Goal: Information Seeking & Learning: Learn about a topic

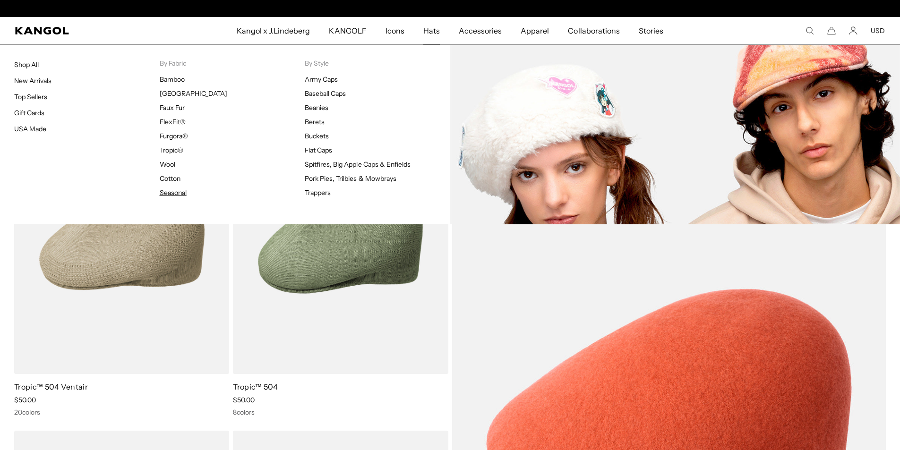
click at [177, 195] on link "Seasonal" at bounding box center [173, 192] width 27 height 9
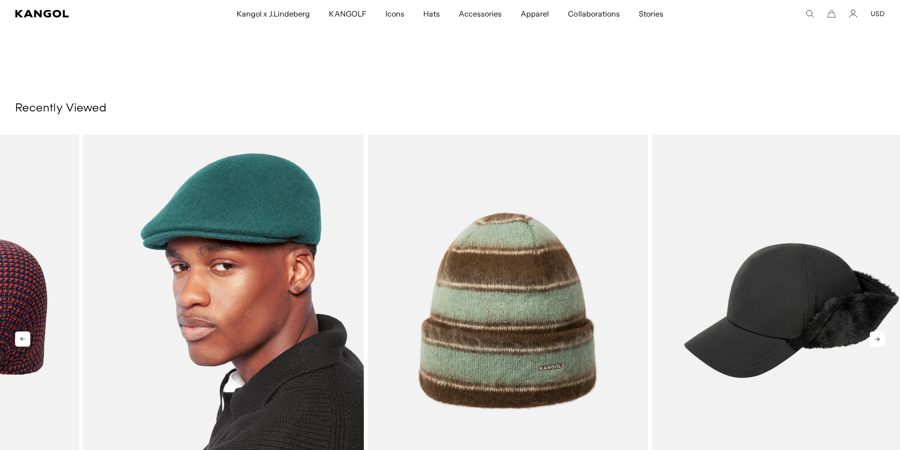
drag, startPoint x: 830, startPoint y: 300, endPoint x: 322, endPoint y: 296, distance: 507.9
click at [331, 297] on img "3 of 5" at bounding box center [223, 311] width 281 height 352
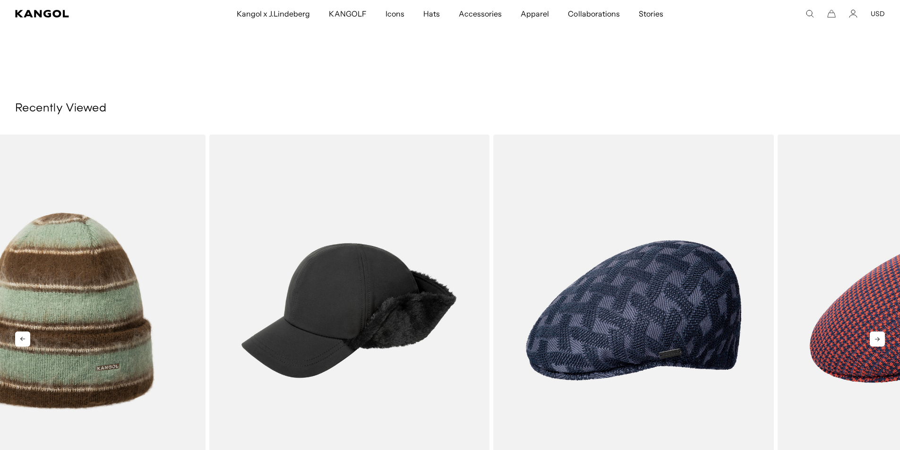
drag, startPoint x: 714, startPoint y: 316, endPoint x: 98, endPoint y: 291, distance: 616.5
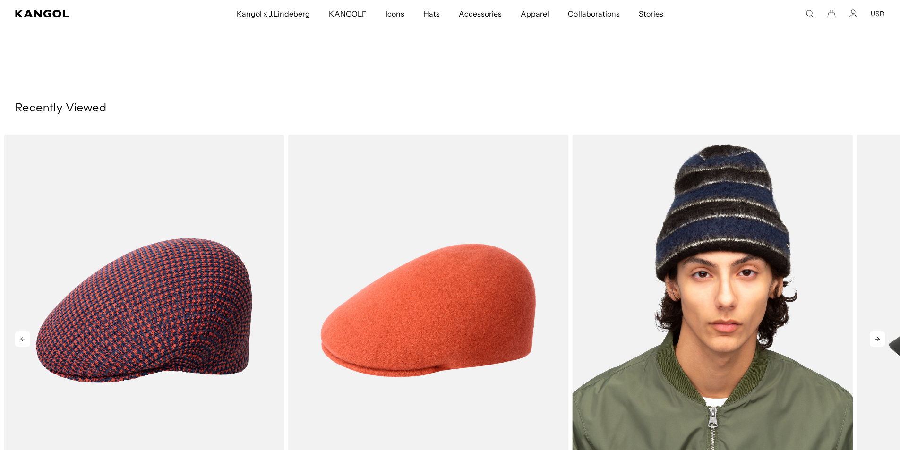
scroll to position [0, 195]
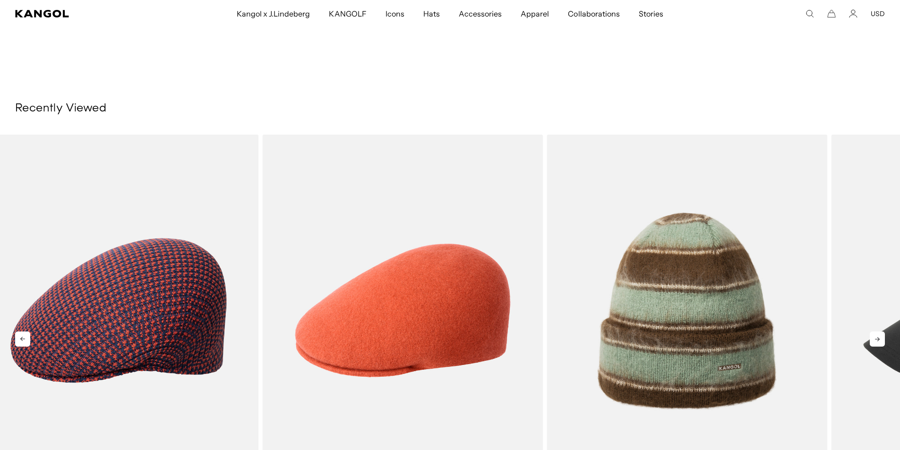
drag, startPoint x: 676, startPoint y: 308, endPoint x: 0, endPoint y: 289, distance: 675.8
click at [0, 0] on img "4 of 5" at bounding box center [0, 0] width 0 height 0
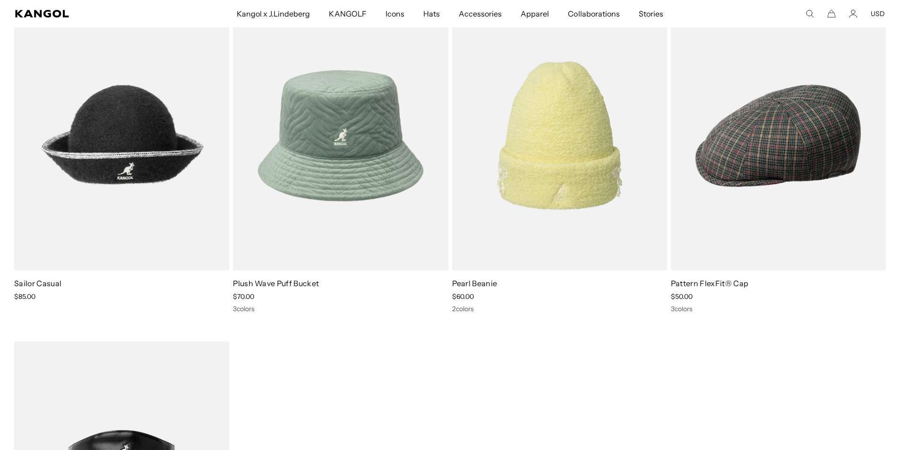
scroll to position [0, 0]
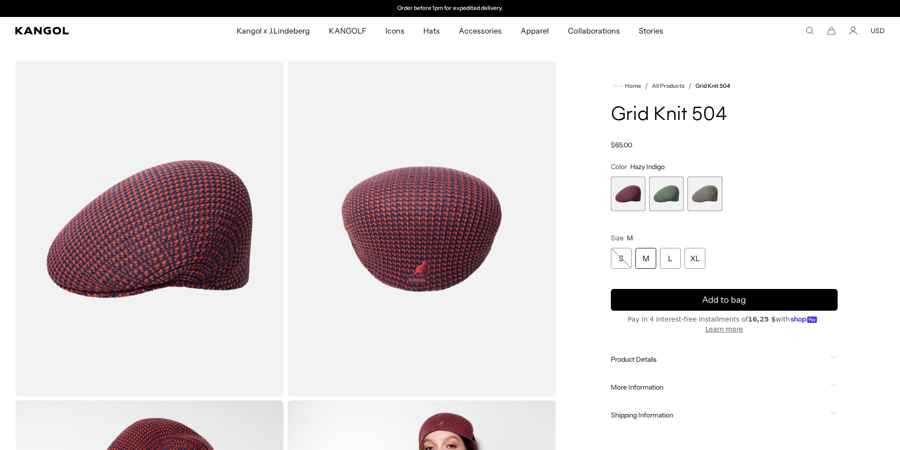
click at [157, 236] on img "Gallery Viewer" at bounding box center [149, 228] width 268 height 335
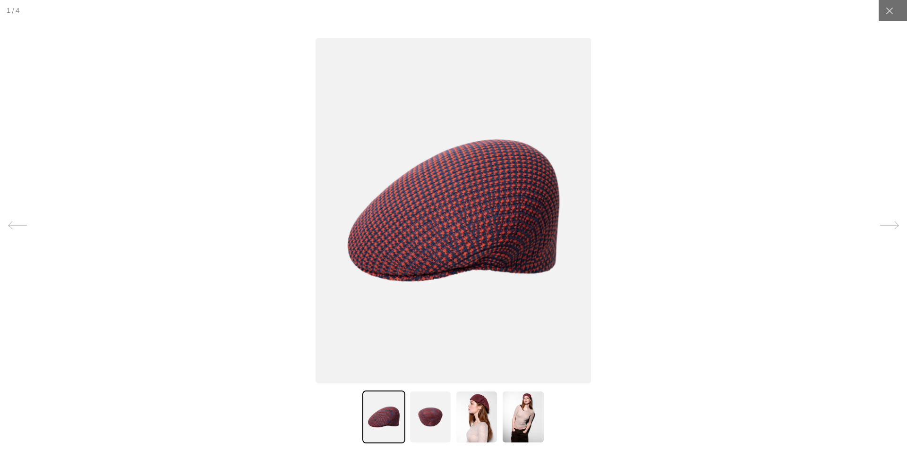
click at [469, 260] on img at bounding box center [454, 210] width 276 height 346
click at [316, 254] on img at bounding box center [454, 210] width 276 height 346
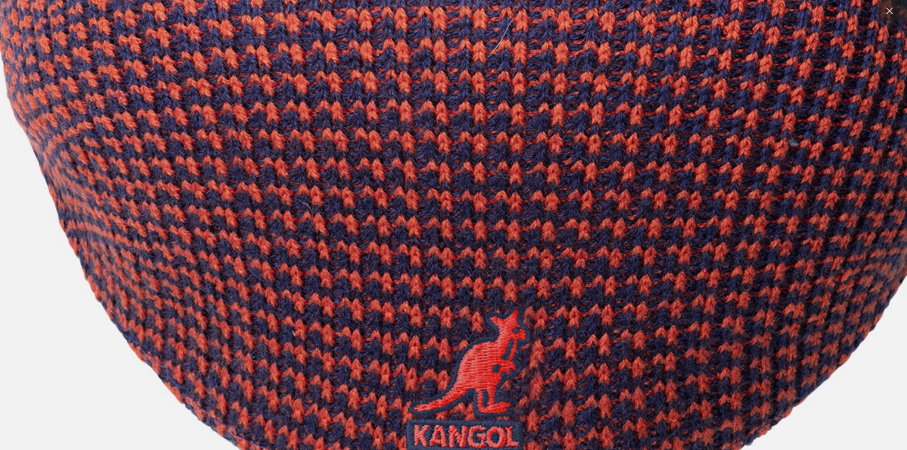
click at [456, 46] on img at bounding box center [493, 117] width 1670 height 2093
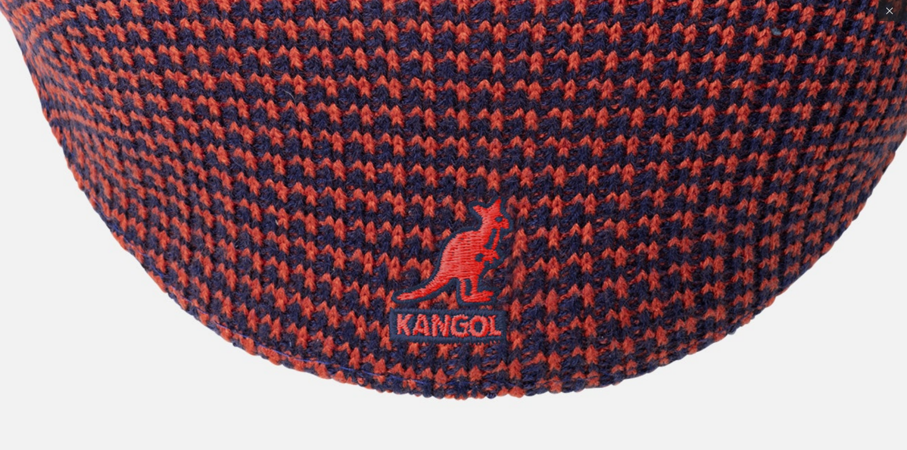
click at [437, 187] on img at bounding box center [476, 6] width 1670 height 2093
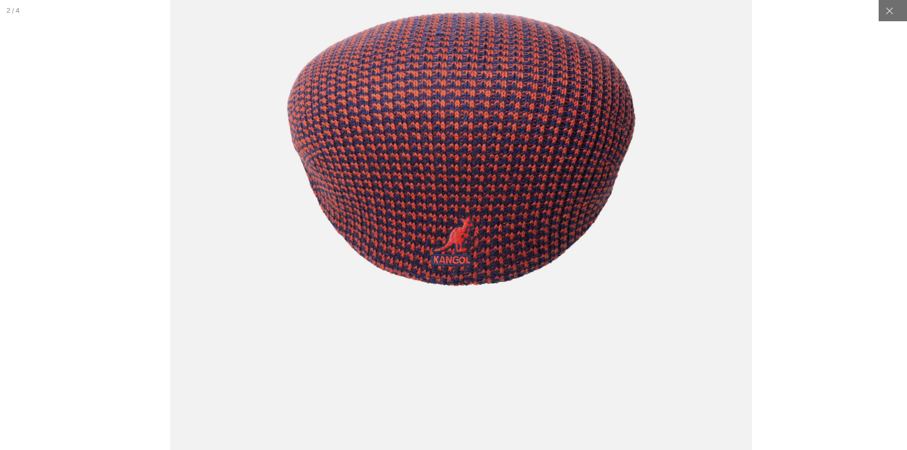
scroll to position [0, 195]
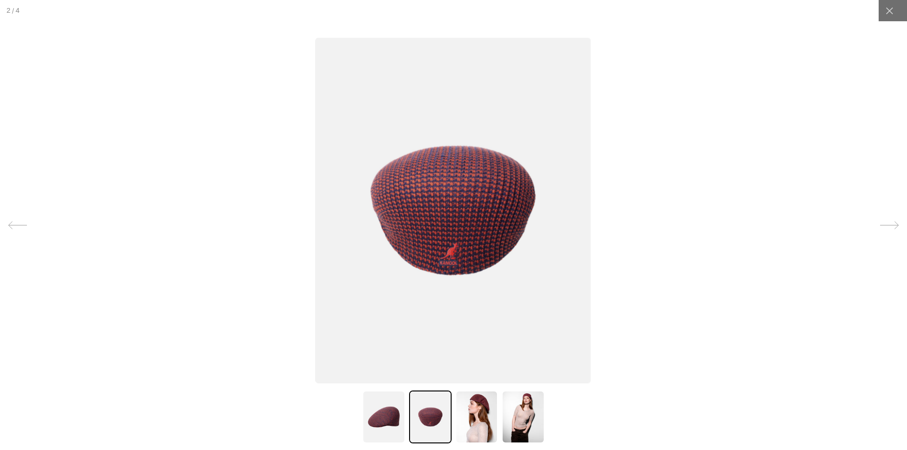
click at [315, 222] on img at bounding box center [453, 210] width 276 height 346
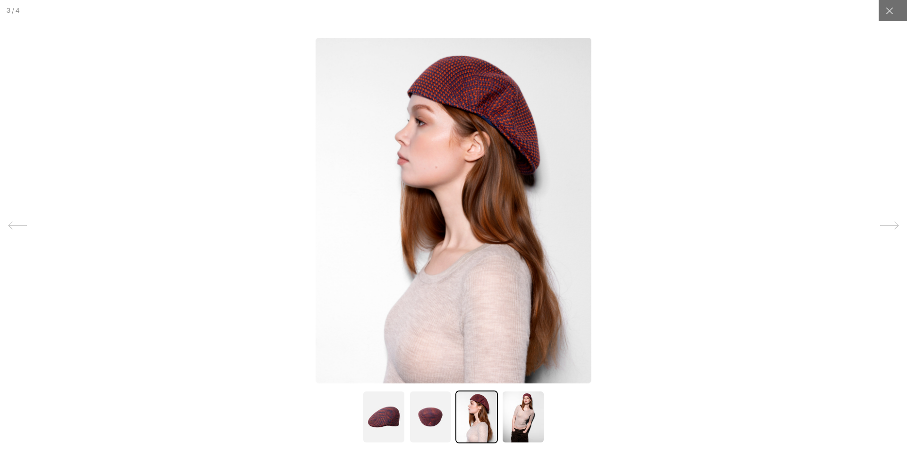
click at [316, 220] on img at bounding box center [454, 210] width 276 height 346
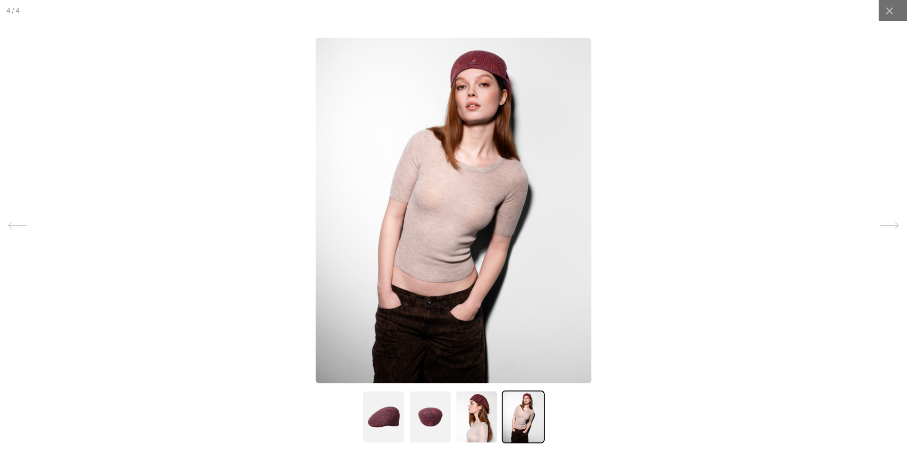
scroll to position [0, 0]
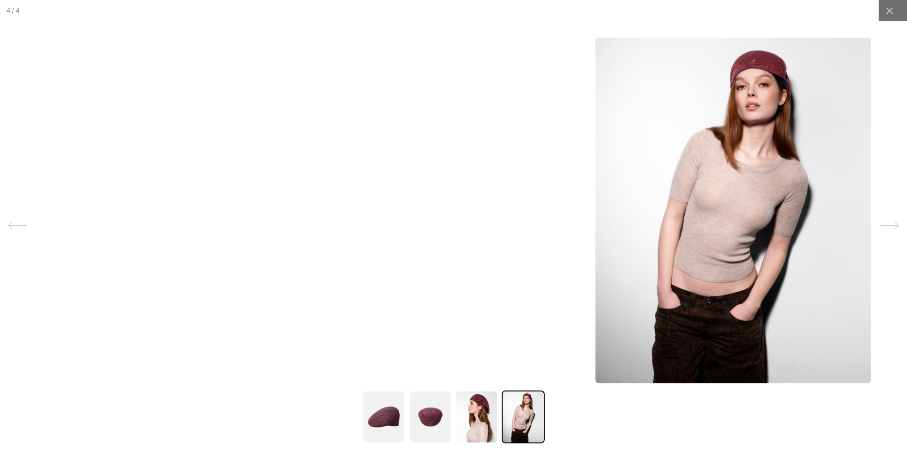
click at [693, 189] on img at bounding box center [733, 210] width 276 height 346
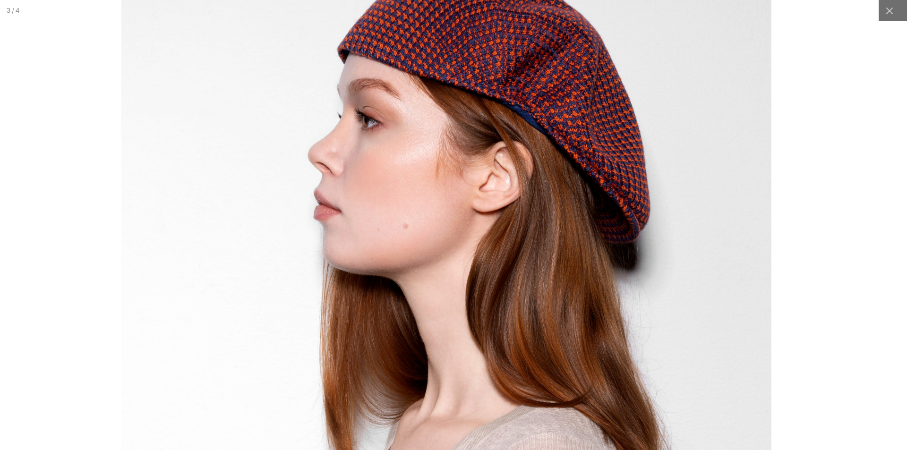
scroll to position [0, 195]
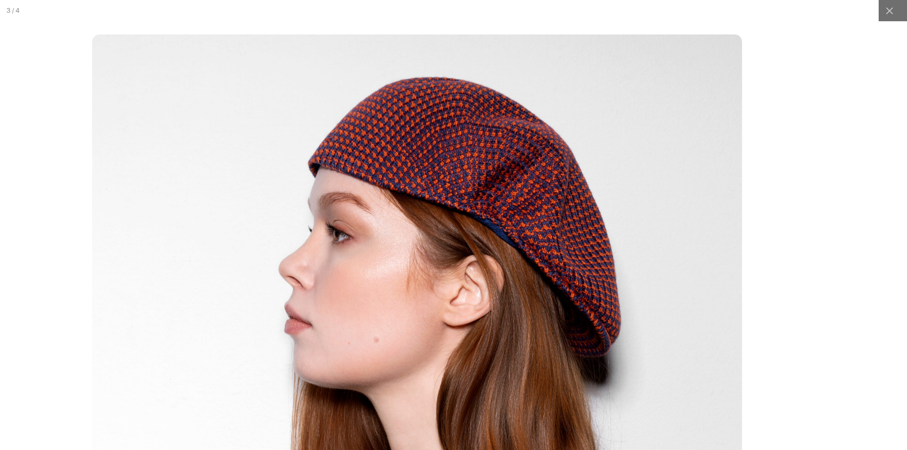
click at [464, 290] on img at bounding box center [417, 441] width 651 height 815
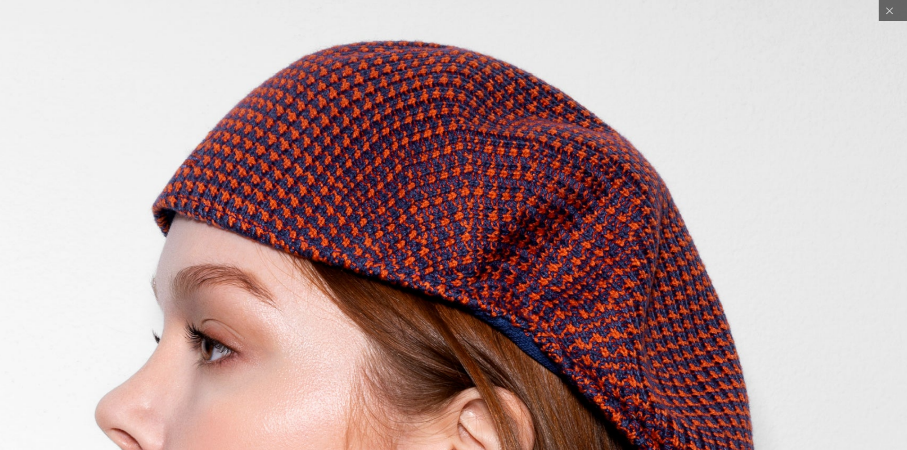
scroll to position [0, 0]
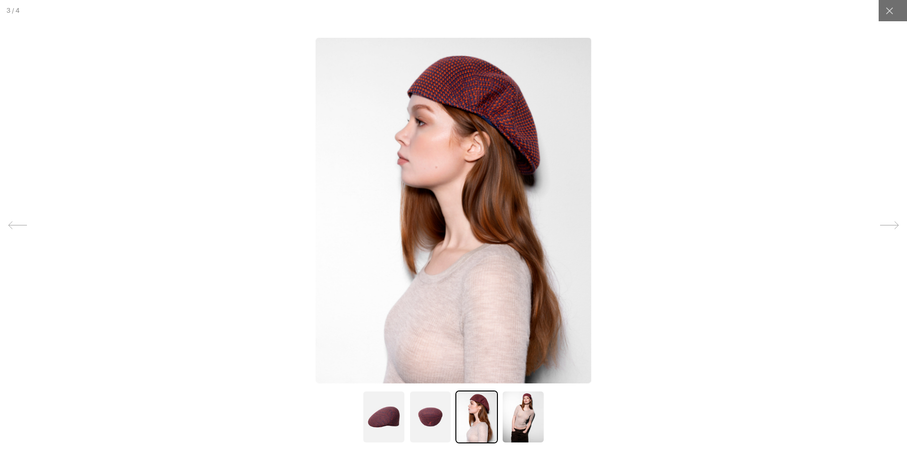
scroll to position [0, 195]
click at [883, 221] on icon at bounding box center [889, 225] width 19 height 19
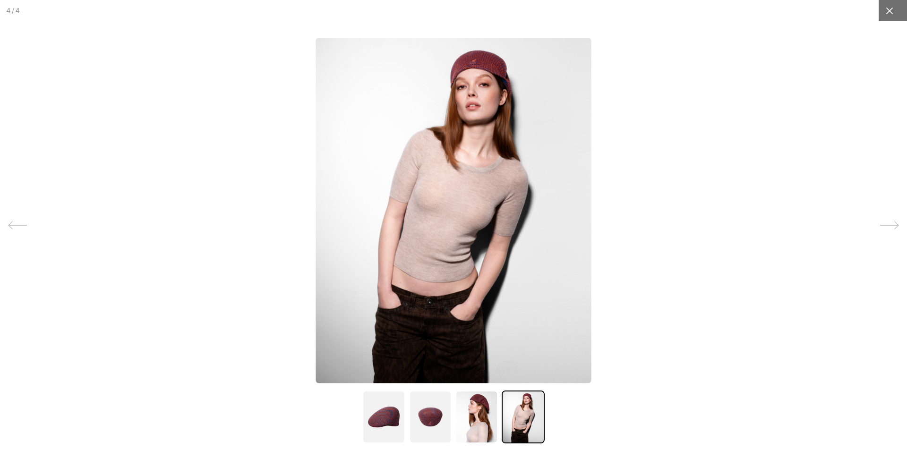
click at [890, 9] on div at bounding box center [889, 10] width 21 height 21
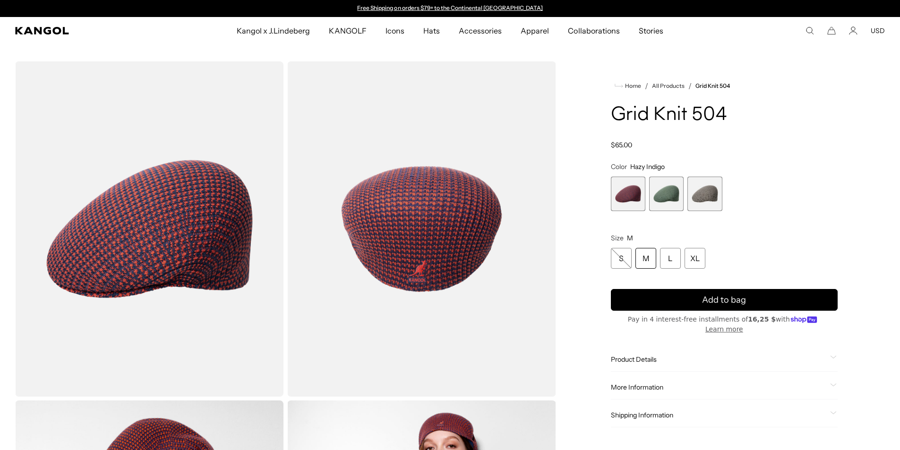
click at [667, 191] on span "2 of 3" at bounding box center [666, 194] width 34 height 34
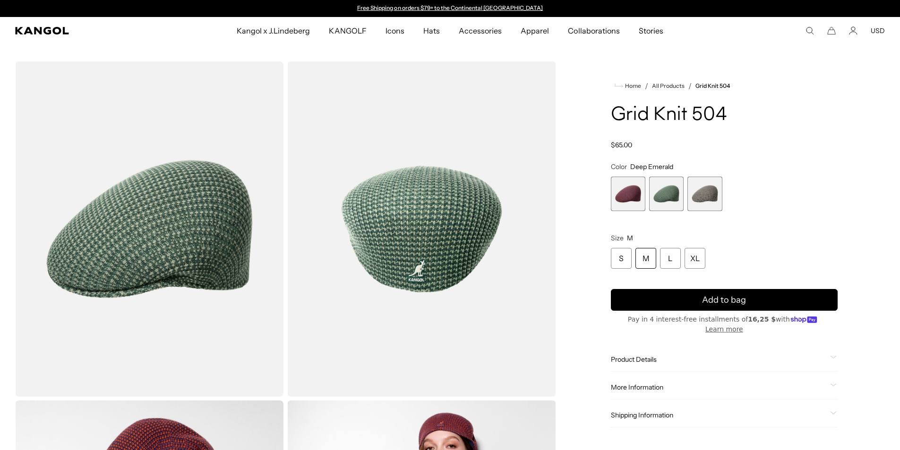
click at [121, 236] on img "Gallery Viewer" at bounding box center [149, 228] width 268 height 335
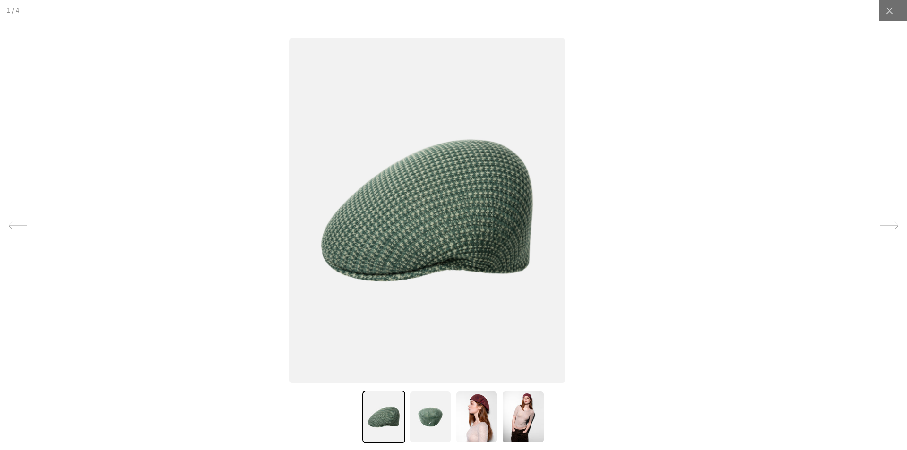
click at [289, 252] on img at bounding box center [427, 210] width 276 height 346
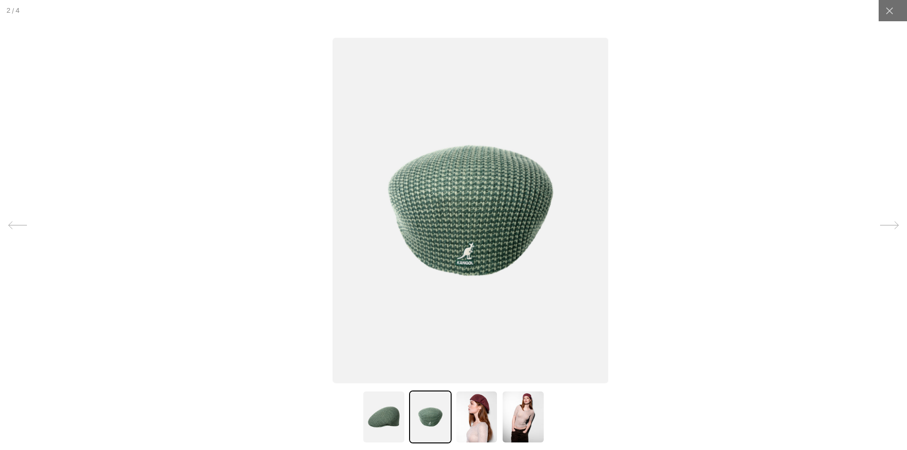
click at [545, 222] on img at bounding box center [471, 210] width 276 height 346
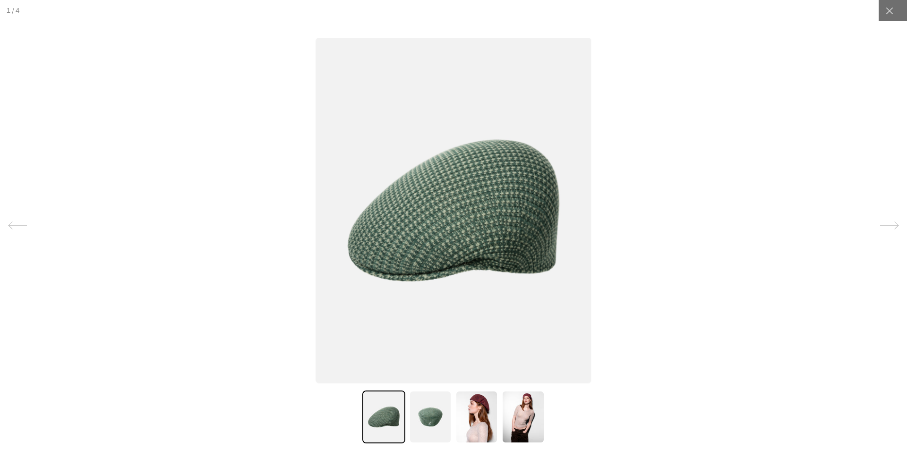
click at [416, 215] on img at bounding box center [454, 210] width 276 height 346
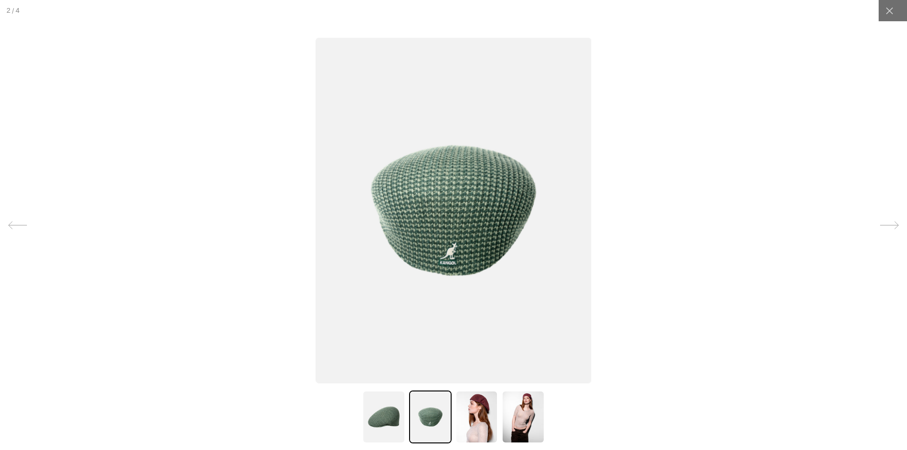
click at [327, 215] on img at bounding box center [454, 210] width 276 height 346
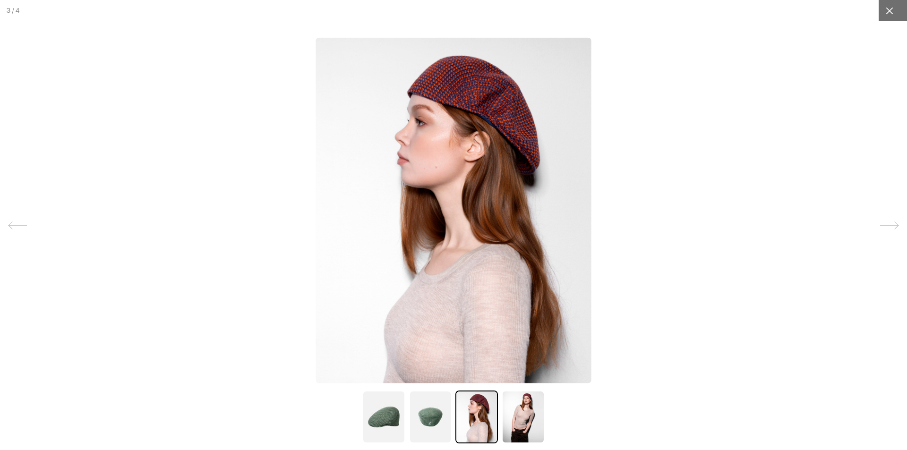
click at [885, 12] on icon at bounding box center [889, 10] width 9 height 9
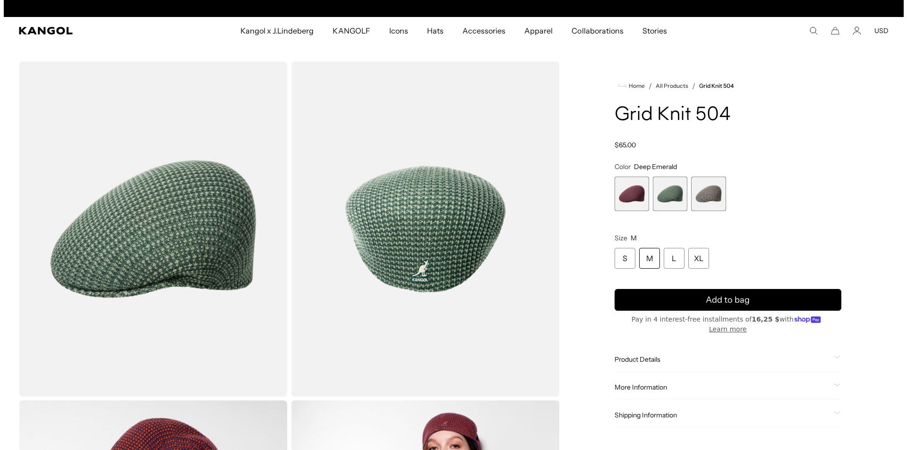
scroll to position [0, 0]
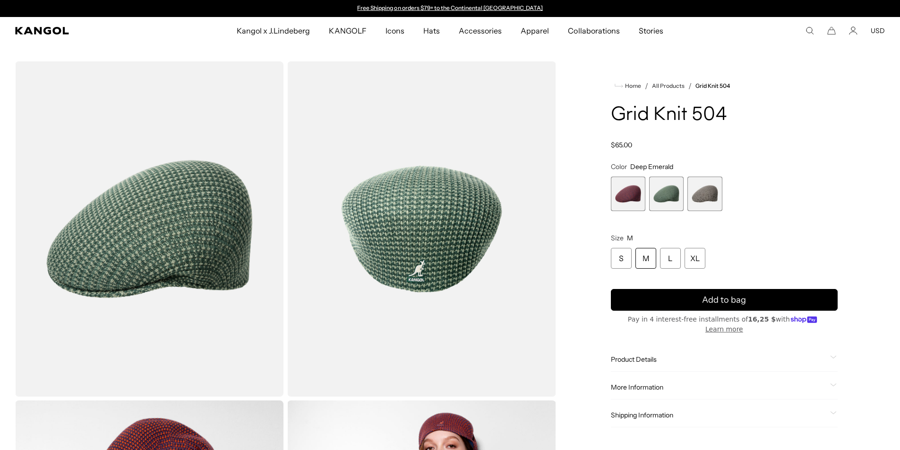
click at [720, 193] on span "3 of 3" at bounding box center [704, 194] width 34 height 34
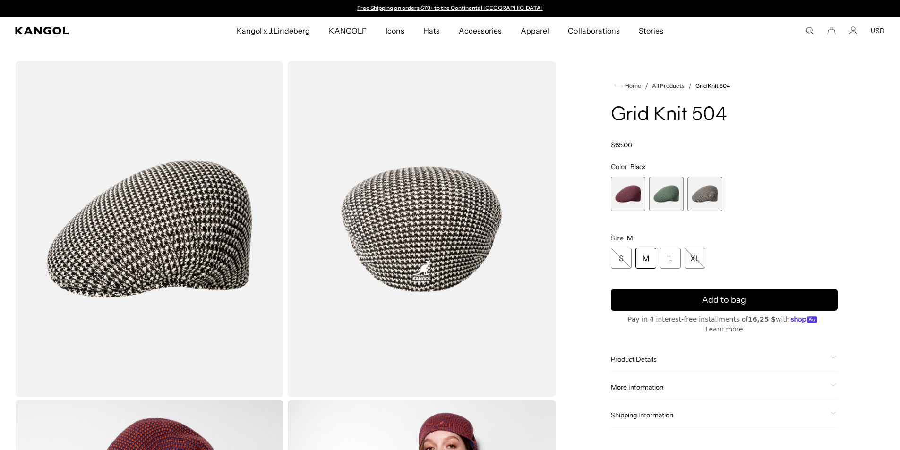
click at [138, 257] on img "Gallery Viewer" at bounding box center [149, 228] width 268 height 335
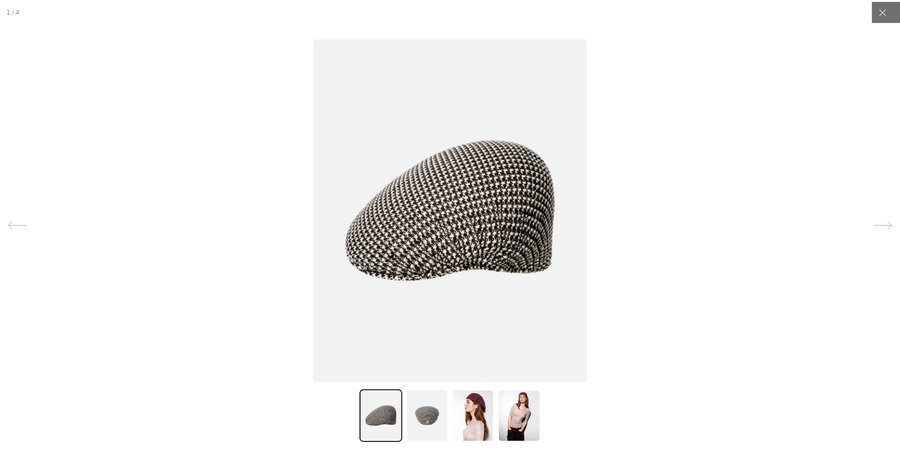
scroll to position [0, 195]
click at [879, 11] on div at bounding box center [889, 10] width 21 height 21
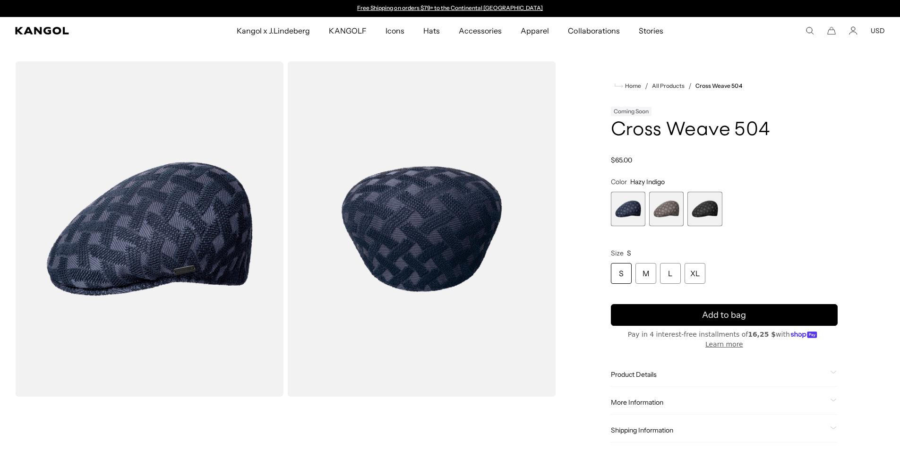
click at [176, 247] on img "Gallery Viewer" at bounding box center [149, 228] width 268 height 335
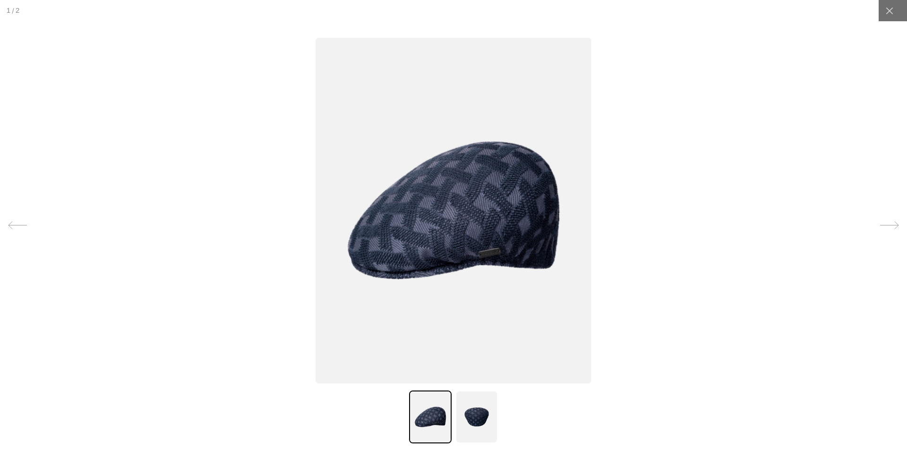
click at [316, 258] on img at bounding box center [454, 210] width 276 height 346
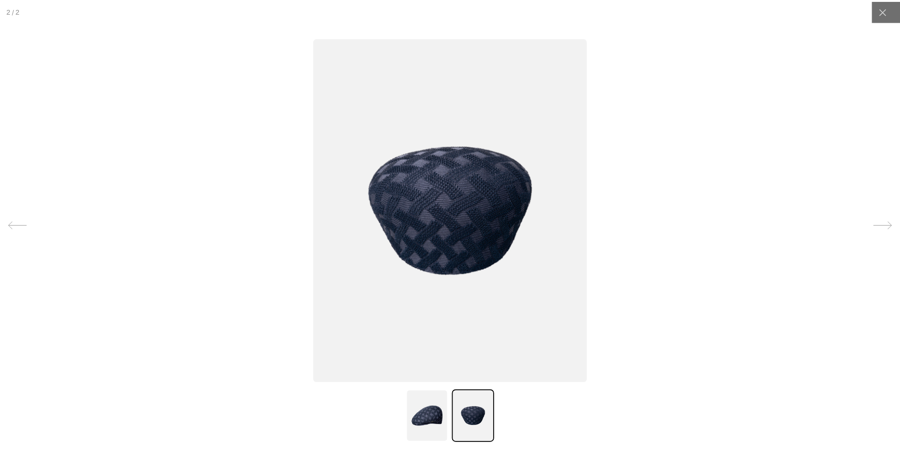
scroll to position [0, 195]
click at [885, 10] on icon at bounding box center [889, 10] width 9 height 9
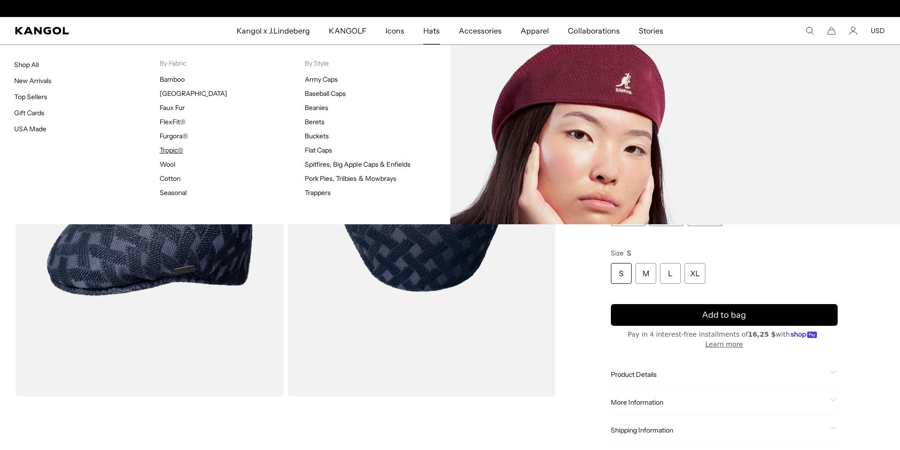
scroll to position [0, 0]
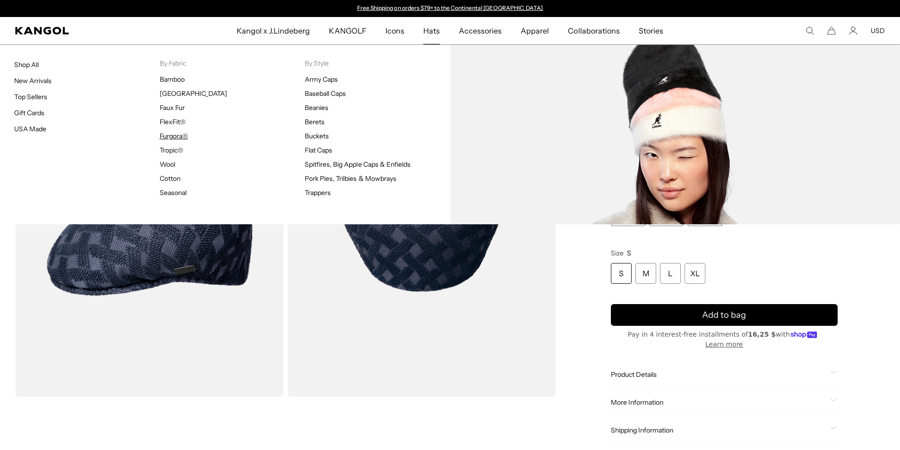
click at [175, 136] on link "Furgora®" at bounding box center [174, 136] width 28 height 9
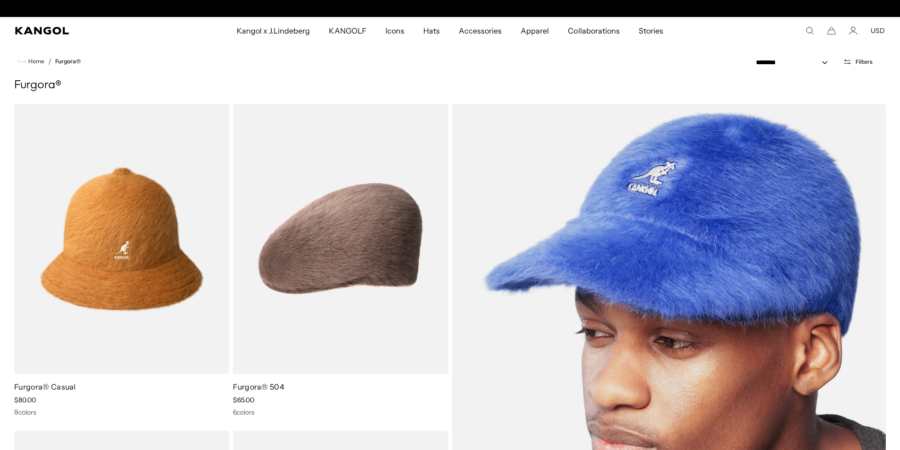
scroll to position [0, 195]
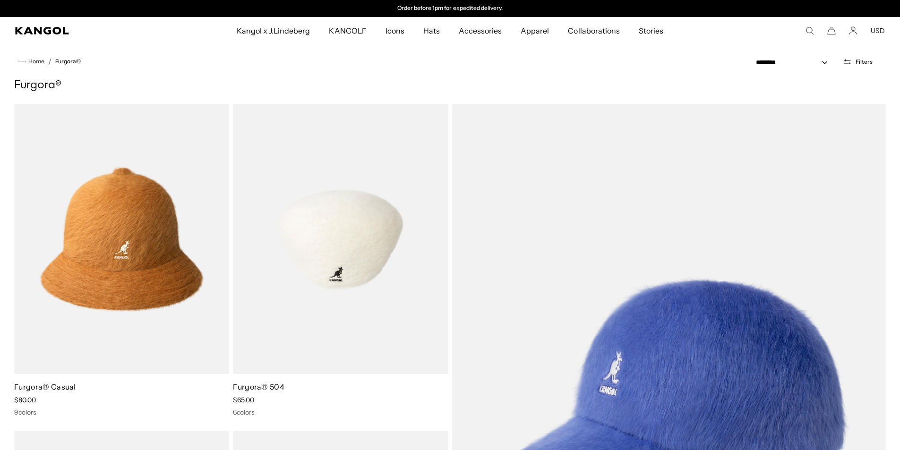
click at [308, 266] on img at bounding box center [340, 239] width 215 height 270
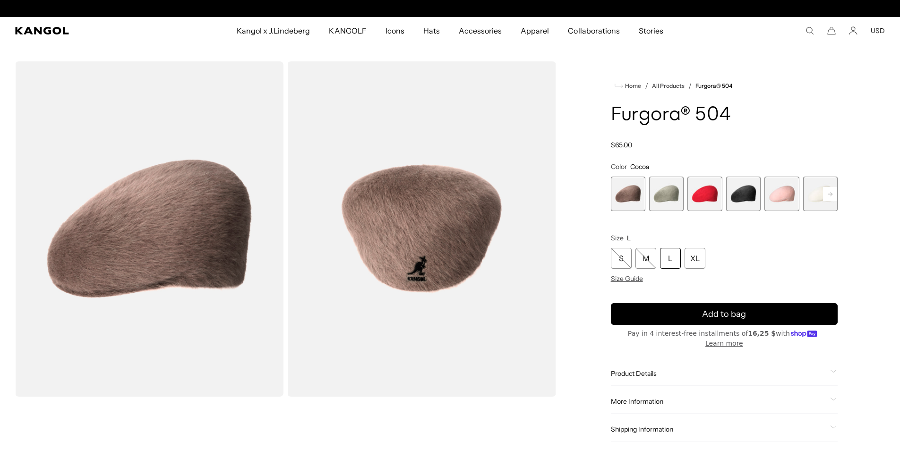
scroll to position [0, 195]
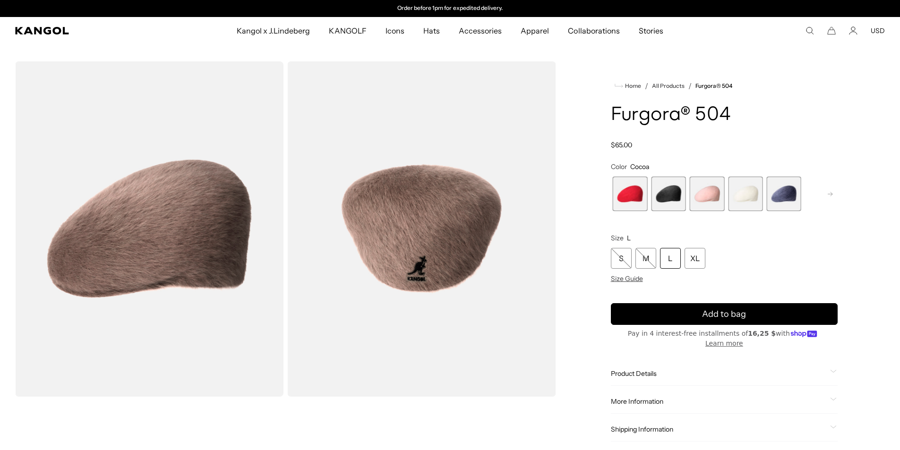
drag, startPoint x: 742, startPoint y: 193, endPoint x: 604, endPoint y: 192, distance: 138.0
click at [604, 192] on div "Home / All Products / Furgora® 504 Furgora® 504 Regular price $65.00 Regular pr…" at bounding box center [724, 398] width 321 height 675
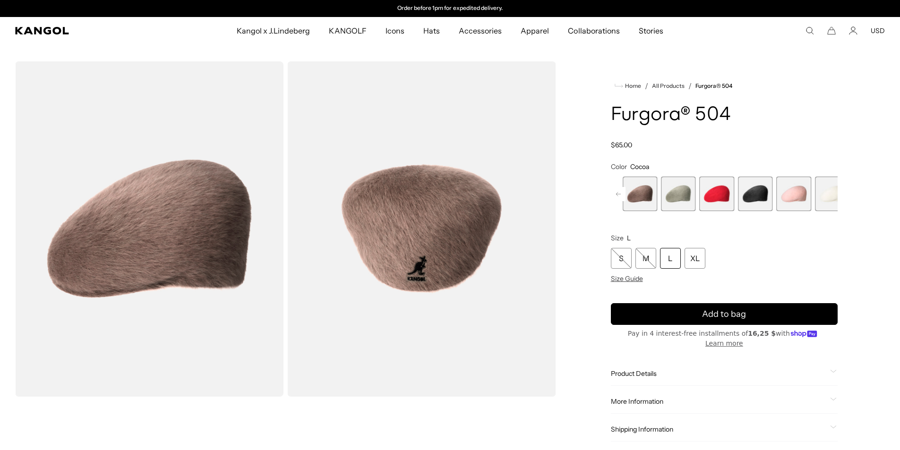
drag, startPoint x: 641, startPoint y: 198, endPoint x: 742, endPoint y: 198, distance: 101.1
click at [740, 198] on div "Cocoa Variant sold out or unavailable [PERSON_NAME] Grey Variant sold out or un…" at bounding box center [736, 194] width 227 height 34
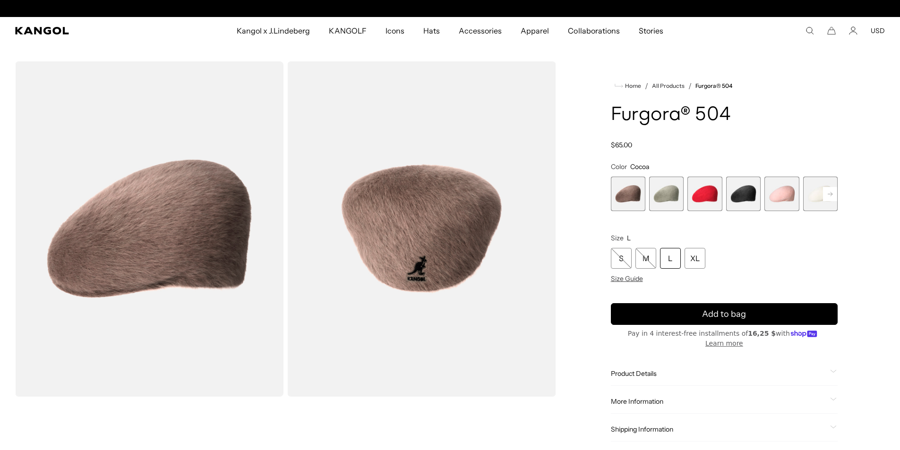
scroll to position [0, 0]
click at [667, 198] on span "2 of 7" at bounding box center [666, 194] width 34 height 34
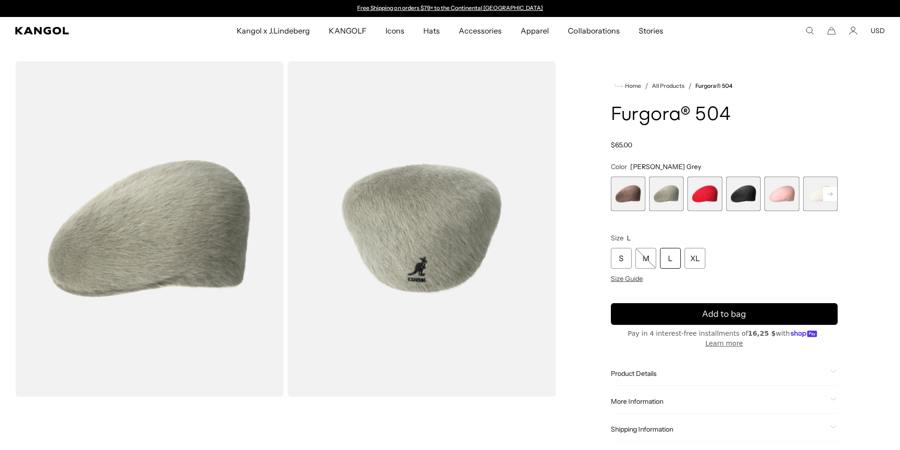
click at [628, 190] on span "1 of 7" at bounding box center [628, 194] width 34 height 34
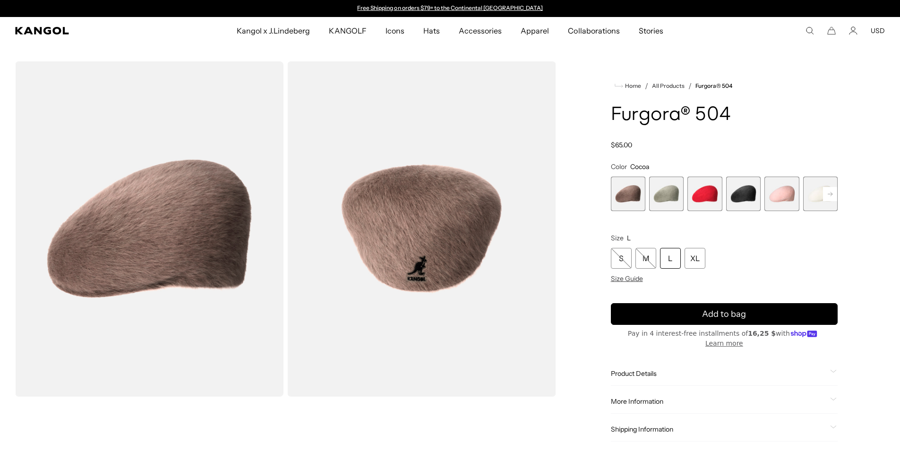
click at [662, 192] on span "2 of 7" at bounding box center [666, 194] width 34 height 34
